Goal: Book appointment/travel/reservation

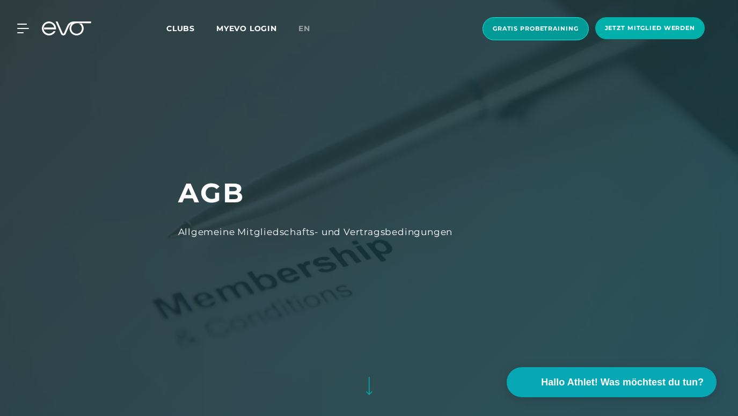
click at [500, 29] on span "Gratis Probetraining" at bounding box center [535, 28] width 86 height 9
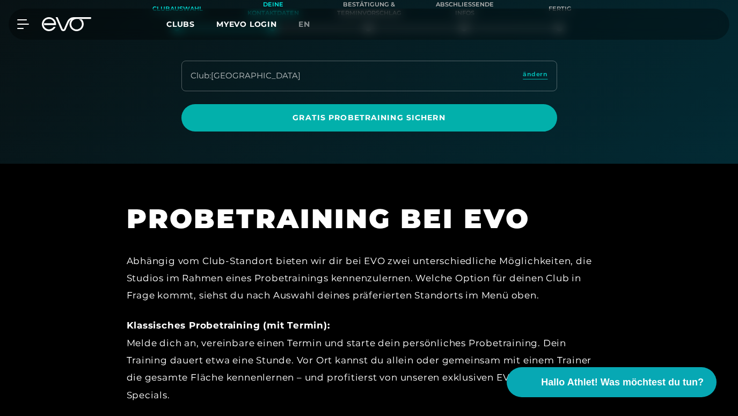
scroll to position [291, 0]
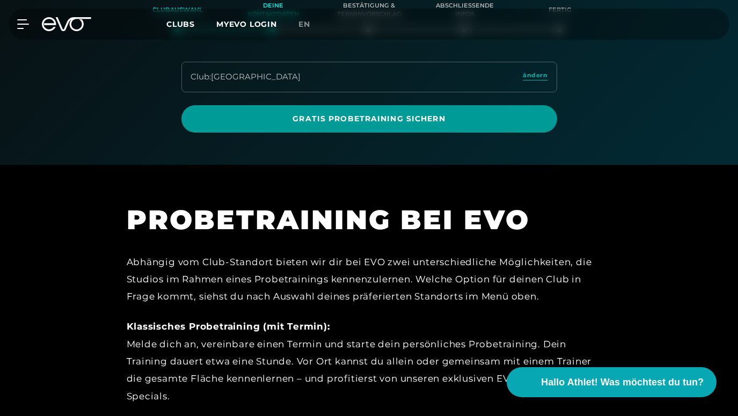
click at [358, 122] on span "Gratis Probetraining sichern" at bounding box center [369, 118] width 350 height 11
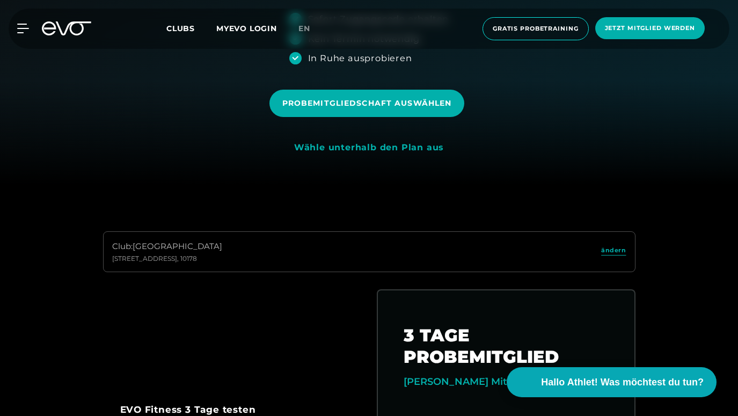
scroll to position [227, 0]
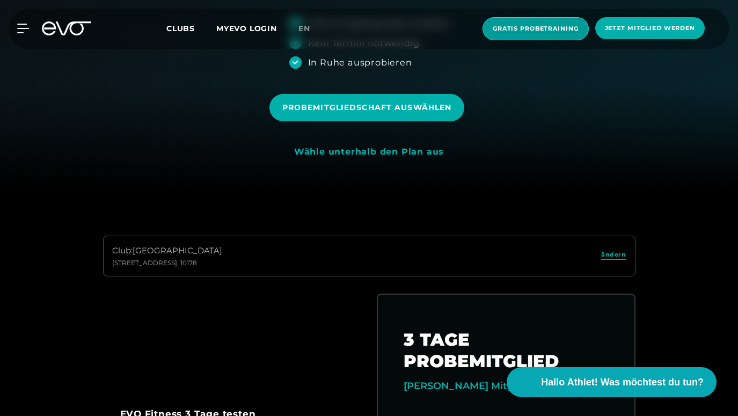
click at [561, 34] on span "Gratis Probetraining" at bounding box center [535, 28] width 106 height 23
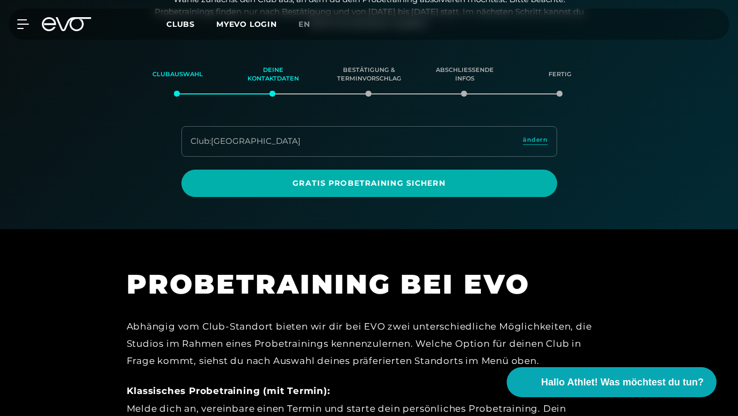
scroll to position [227, 0]
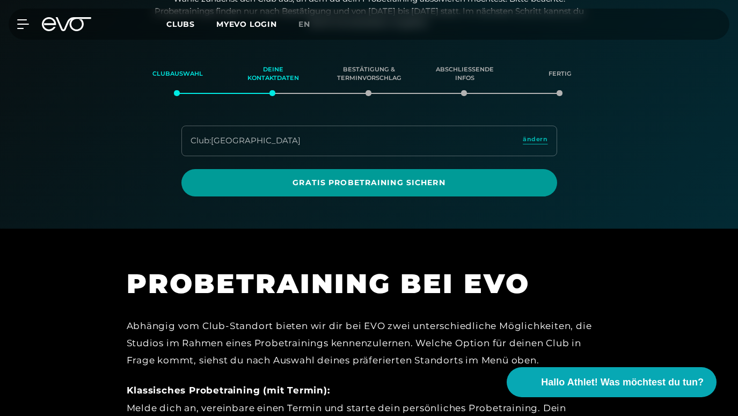
click at [401, 180] on span "Gratis Probetraining sichern" at bounding box center [369, 182] width 350 height 11
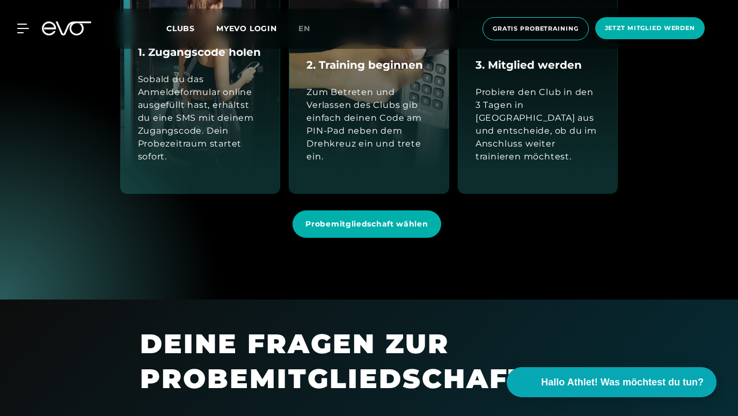
scroll to position [1180, 0]
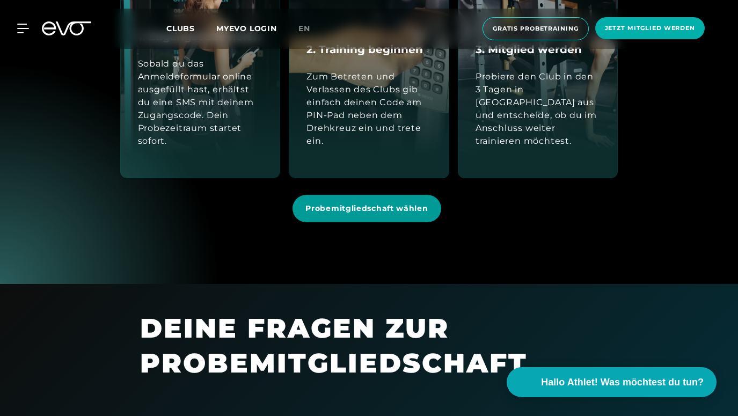
click at [355, 216] on span "Probemitgliedschaft wählen" at bounding box center [366, 208] width 148 height 27
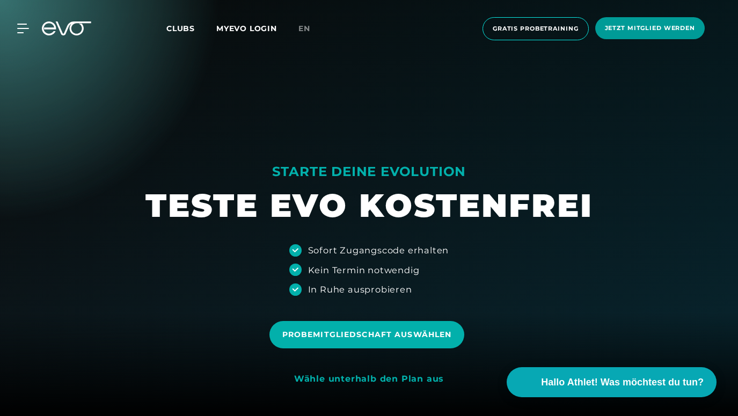
click at [656, 26] on span "Jetzt Mitglied werden" at bounding box center [650, 28] width 90 height 9
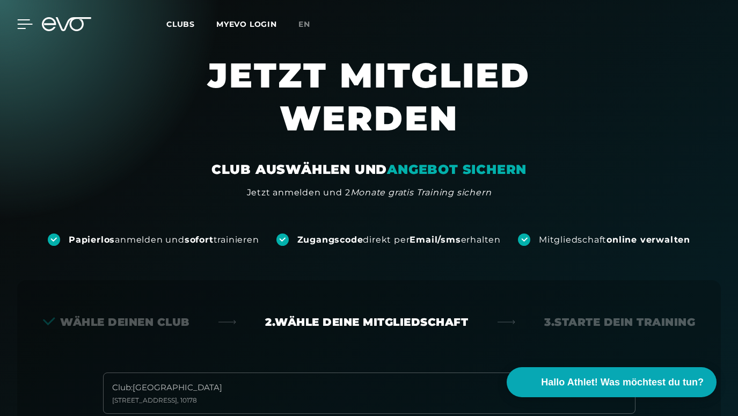
click at [26, 29] on icon at bounding box center [25, 24] width 16 height 10
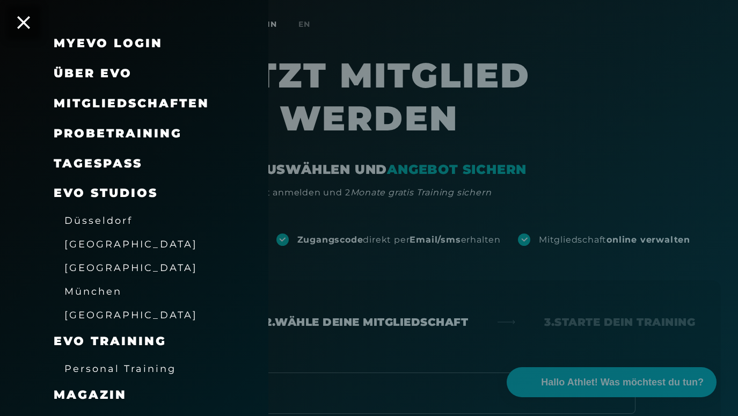
scroll to position [32, 0]
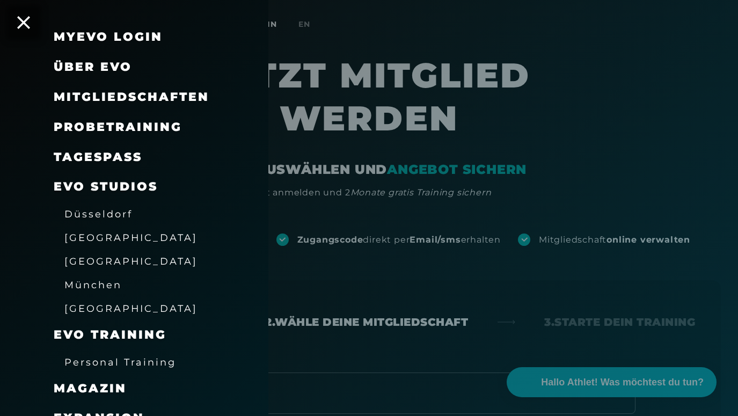
click at [99, 159] on link "TAGESPASS" at bounding box center [98, 157] width 89 height 14
